Goal: Task Accomplishment & Management: Use online tool/utility

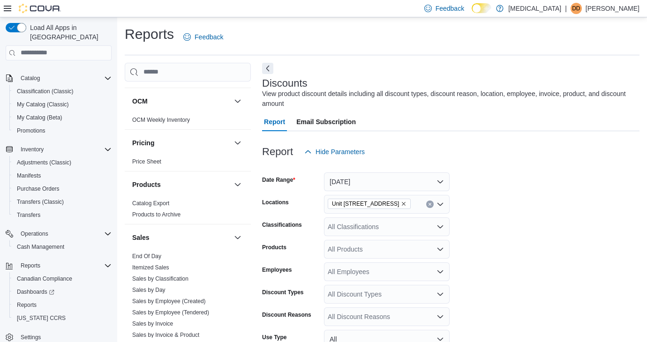
scroll to position [525, 0]
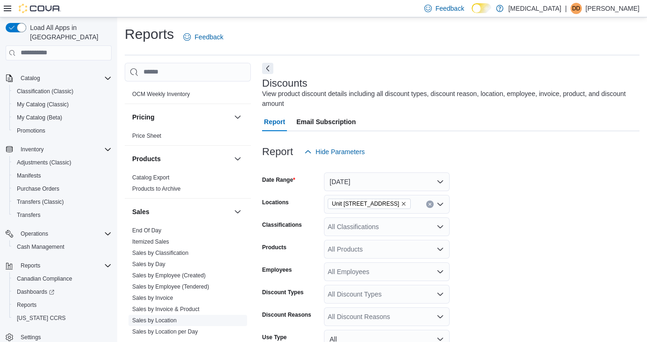
click at [168, 322] on link "Sales by Location" at bounding box center [154, 320] width 45 height 7
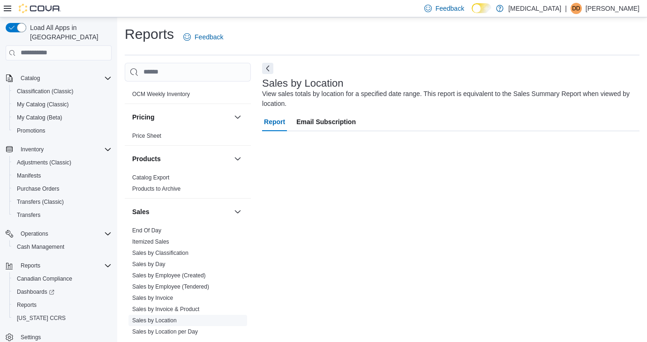
scroll to position [3, 0]
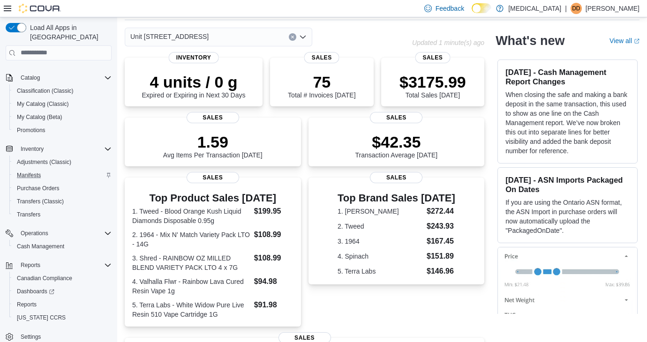
scroll to position [67, 0]
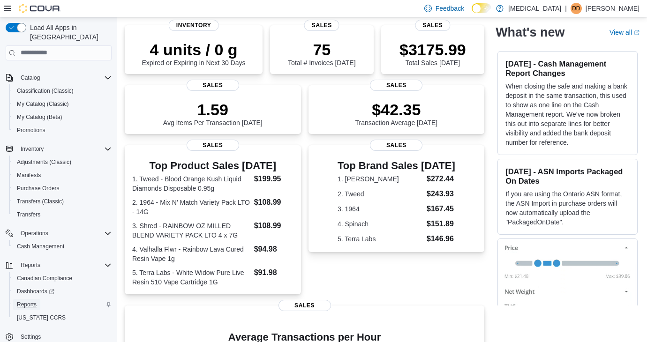
click at [19, 301] on span "Reports" at bounding box center [27, 304] width 20 height 7
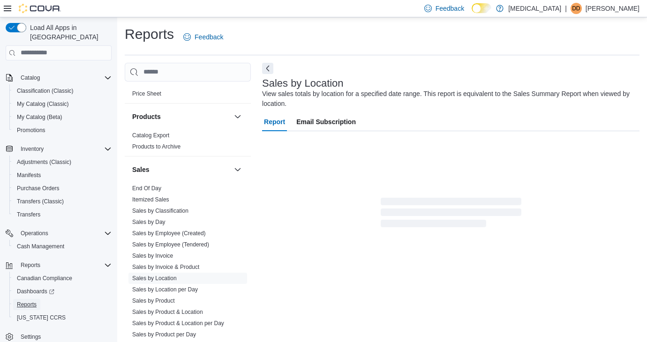
scroll to position [623, 0]
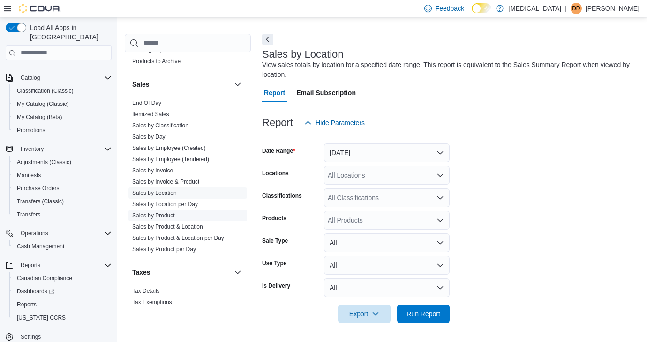
click at [165, 215] on link "Sales by Product" at bounding box center [153, 215] width 43 height 7
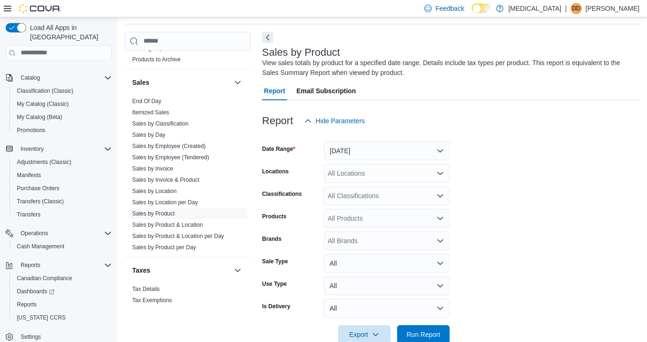
scroll to position [52, 0]
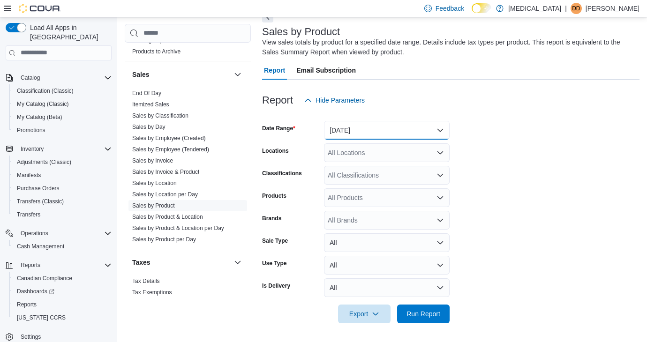
click at [367, 124] on button "[DATE]" at bounding box center [387, 130] width 126 height 19
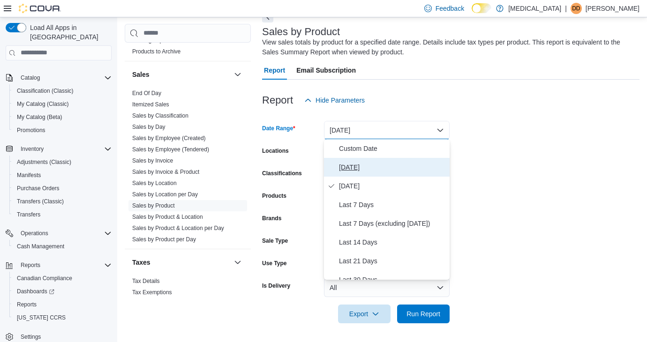
click at [367, 171] on span "Today" at bounding box center [392, 167] width 107 height 11
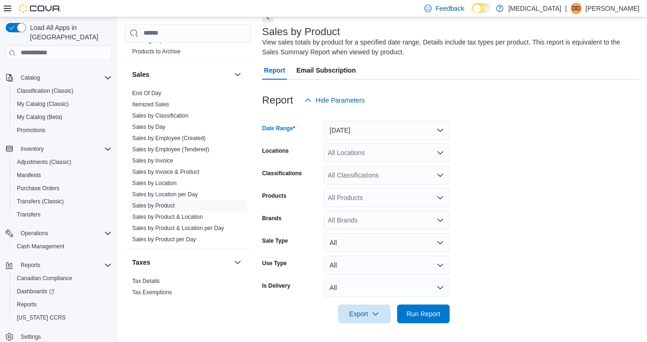
click at [367, 157] on div "All Locations" at bounding box center [387, 152] width 126 height 19
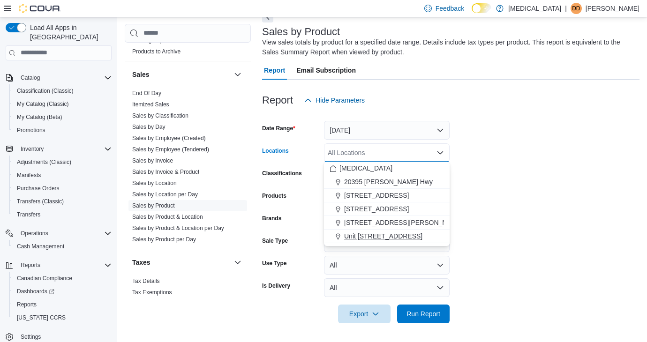
click at [372, 237] on span "Unit [STREET_ADDRESS]" at bounding box center [383, 236] width 78 height 9
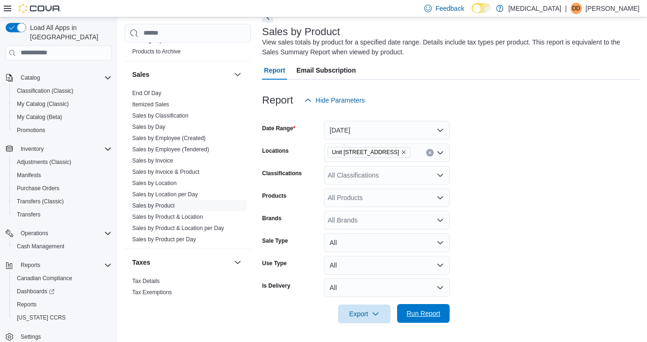
click at [432, 315] on span "Run Report" at bounding box center [423, 313] width 34 height 9
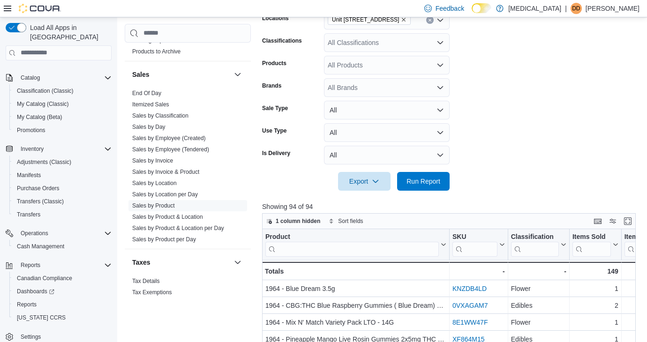
scroll to position [7, 0]
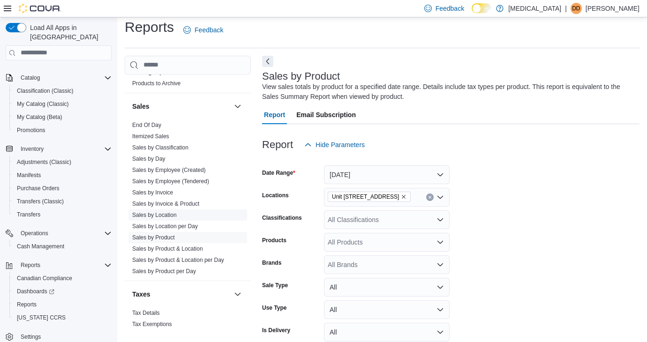
click at [172, 216] on link "Sales by Location" at bounding box center [154, 215] width 45 height 7
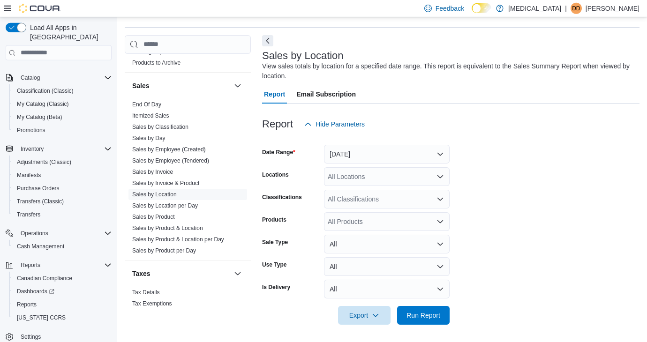
scroll to position [29, 0]
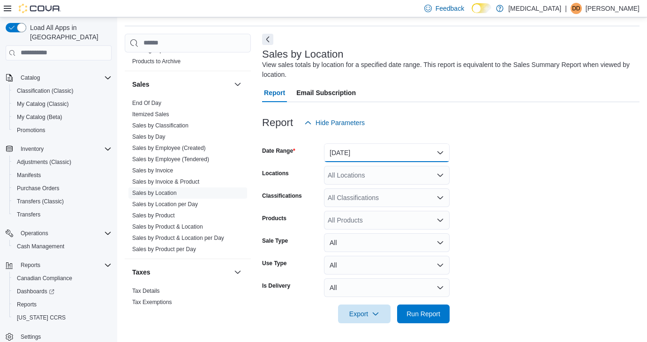
click at [377, 149] on button "[DATE]" at bounding box center [387, 152] width 126 height 19
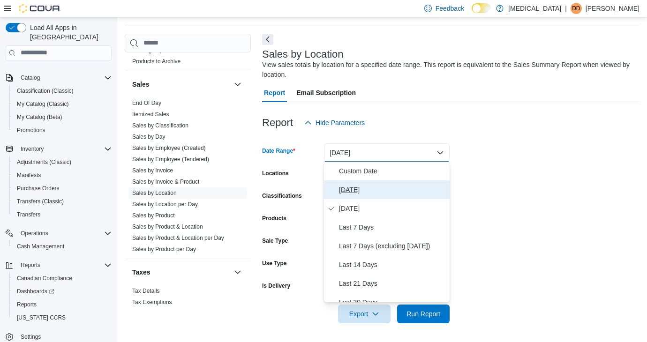
click at [372, 191] on span "Today" at bounding box center [392, 189] width 107 height 11
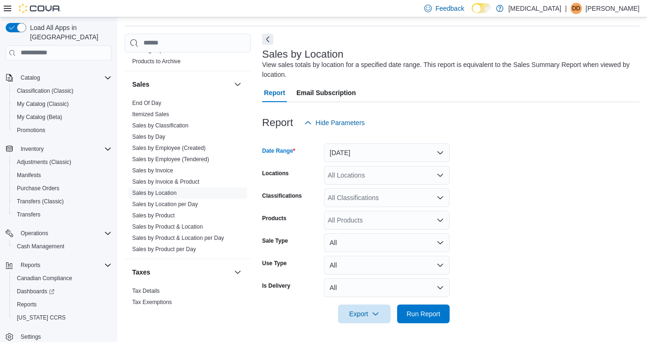
click at [376, 186] on form "Date Range Today Locations All Locations Classifications All Classifications Pr…" at bounding box center [450, 227] width 377 height 191
click at [376, 180] on div "All Locations" at bounding box center [387, 175] width 126 height 19
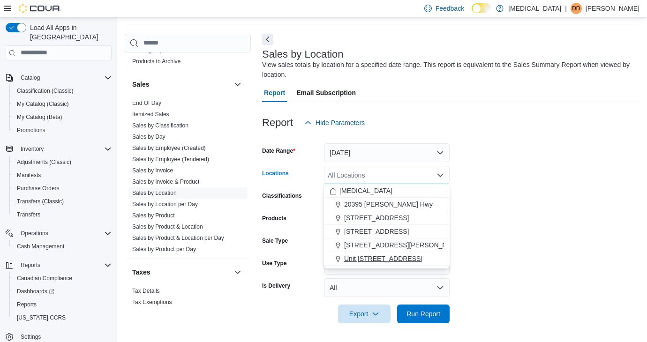
click at [401, 259] on span "Unit [STREET_ADDRESS]" at bounding box center [383, 258] width 78 height 9
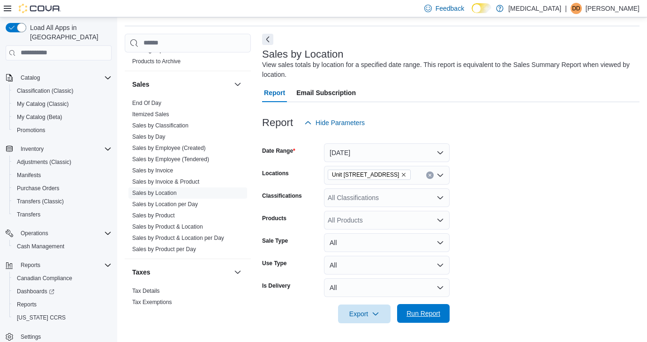
click at [422, 323] on div "Export Run Report" at bounding box center [355, 314] width 187 height 19
click at [422, 315] on span "Run Report" at bounding box center [423, 313] width 34 height 9
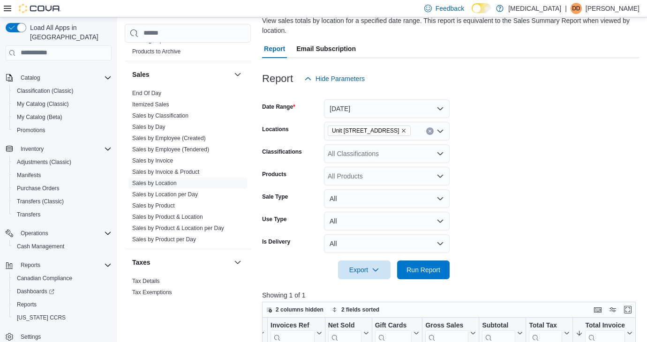
scroll to position [59, 0]
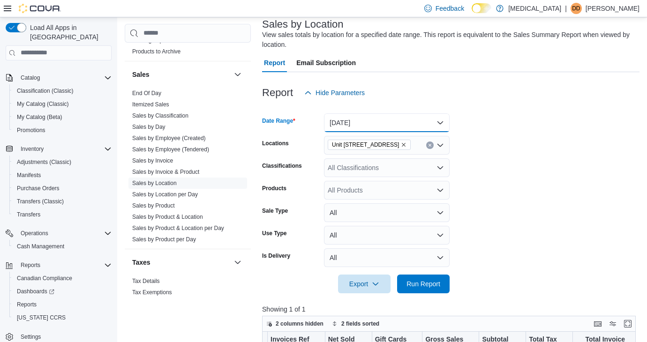
click at [364, 128] on button "Today" at bounding box center [387, 122] width 126 height 19
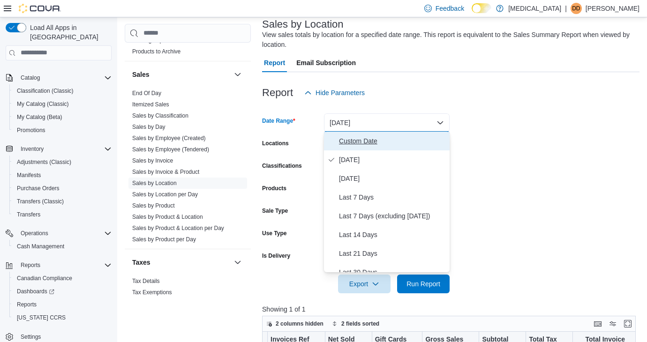
click at [365, 143] on span "Custom Date" at bounding box center [392, 140] width 107 height 11
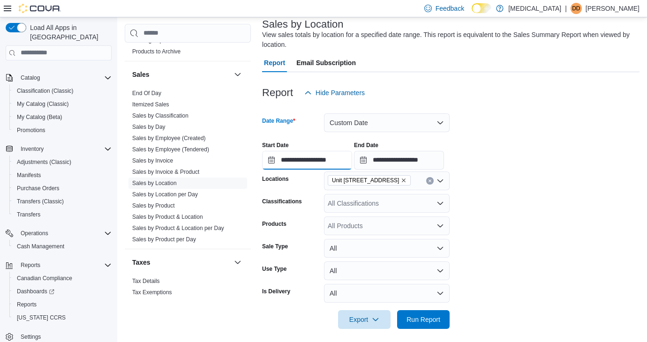
click at [298, 165] on input "**********" at bounding box center [307, 160] width 90 height 19
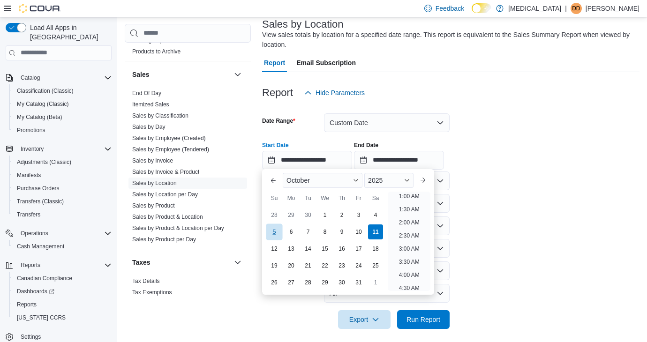
click at [270, 236] on div "5" at bounding box center [274, 232] width 16 height 16
type input "**********"
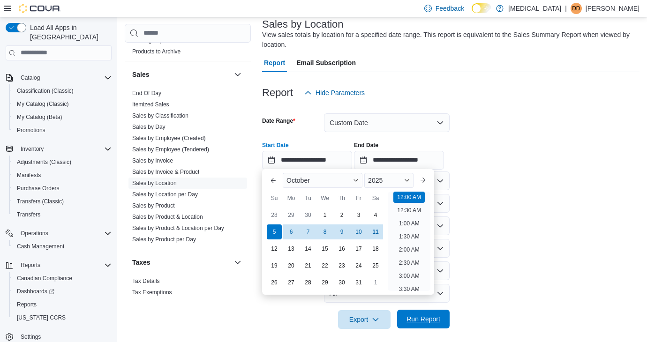
click at [427, 320] on span "Run Report" at bounding box center [423, 318] width 34 height 9
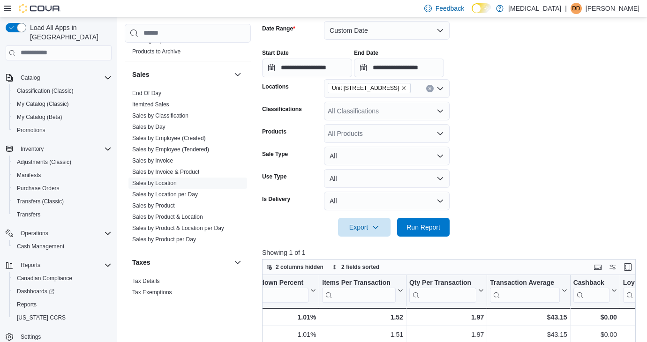
scroll to position [66, 0]
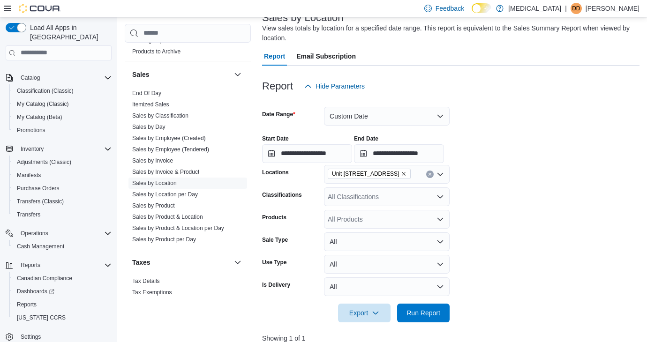
click at [429, 175] on icon "Clear input" at bounding box center [430, 174] width 2 height 2
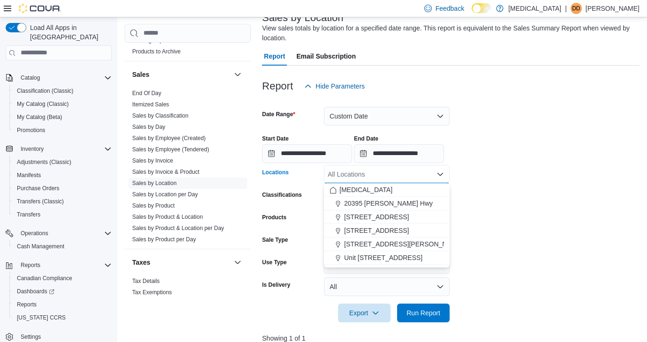
click at [412, 175] on div "All Locations Combo box. Selected. Combo box input. All Locations. Type some te…" at bounding box center [387, 174] width 126 height 19
click at [400, 192] on div "[MEDICAL_DATA]" at bounding box center [386, 189] width 114 height 9
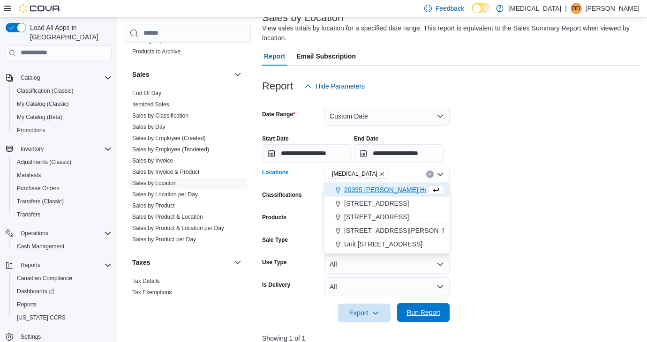
click at [424, 313] on span "Run Report" at bounding box center [423, 312] width 34 height 9
